Goal: Find specific page/section: Find specific page/section

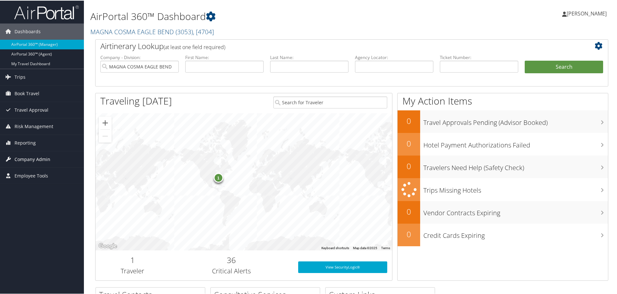
click at [25, 160] on span "Company Admin" at bounding box center [33, 159] width 36 height 16
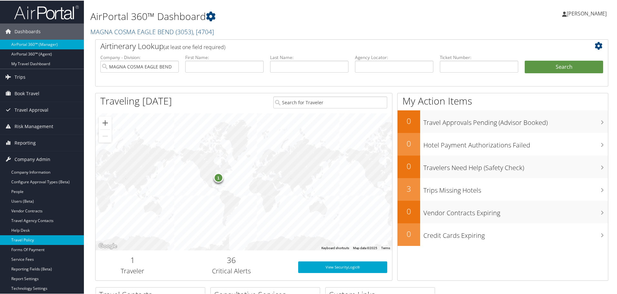
click at [20, 238] on link "Travel Policy" at bounding box center [42, 240] width 84 height 10
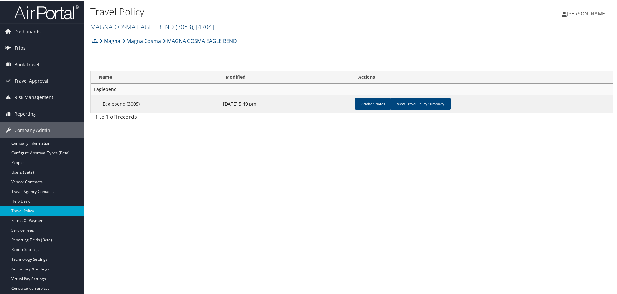
click at [166, 24] on link "MAGNA COSMA EAGLE BEND ( 3053 ) , [ 4704 ]" at bounding box center [152, 26] width 124 height 9
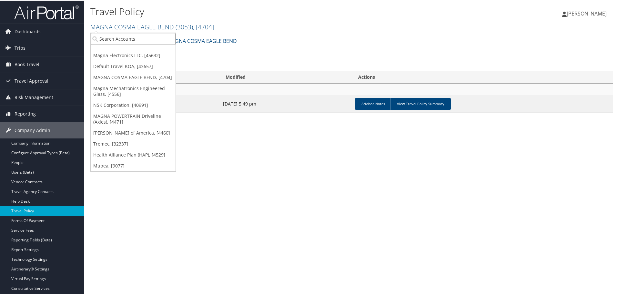
click at [162, 35] on input "search" at bounding box center [133, 38] width 85 height 12
type input "moba"
click at [137, 50] on div "Moba Americas, Inc (3006), [4594]" at bounding box center [138, 50] width 102 height 6
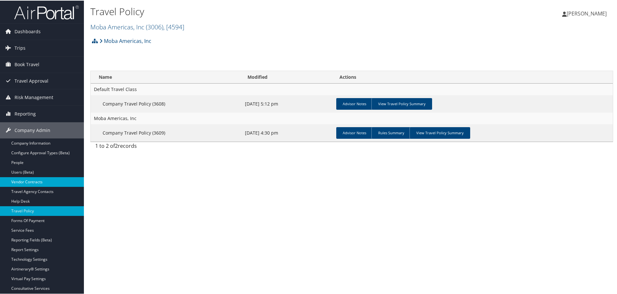
click at [25, 181] on link "Vendor Contracts" at bounding box center [42, 182] width 84 height 10
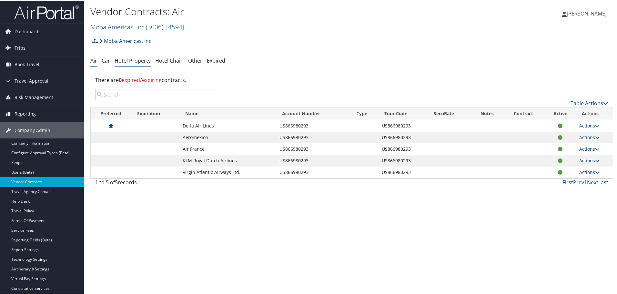
click at [130, 57] on link "Hotel Property" at bounding box center [133, 59] width 36 height 7
